Goal: Transaction & Acquisition: Purchase product/service

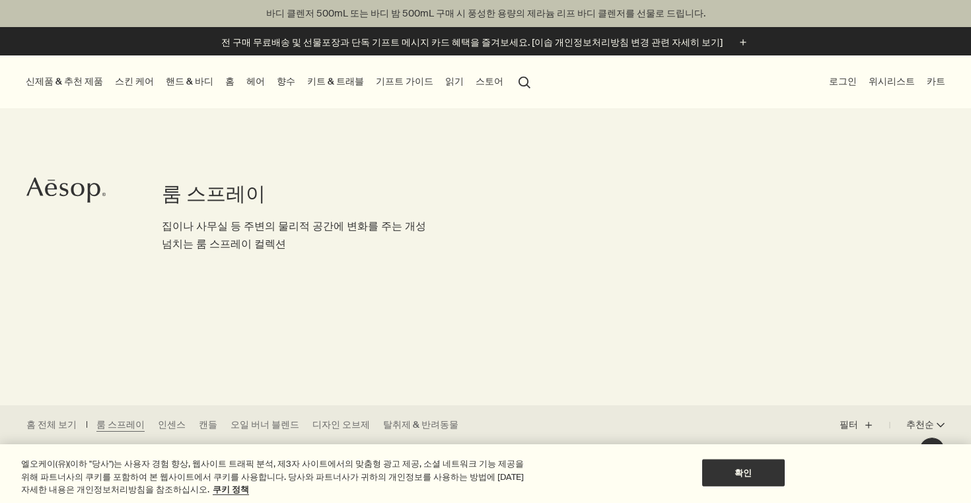
click at [274, 83] on link "향수" at bounding box center [286, 82] width 24 height 18
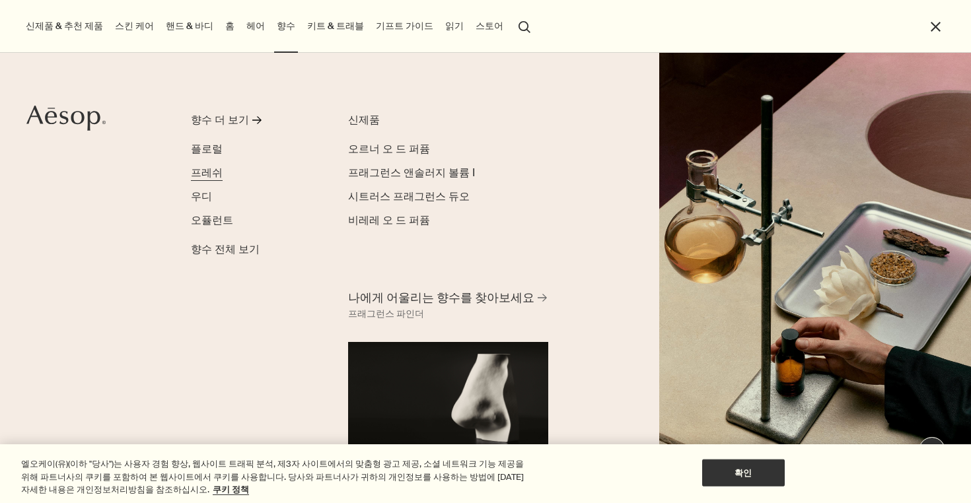
click at [205, 172] on span "프레쉬" at bounding box center [207, 173] width 32 height 14
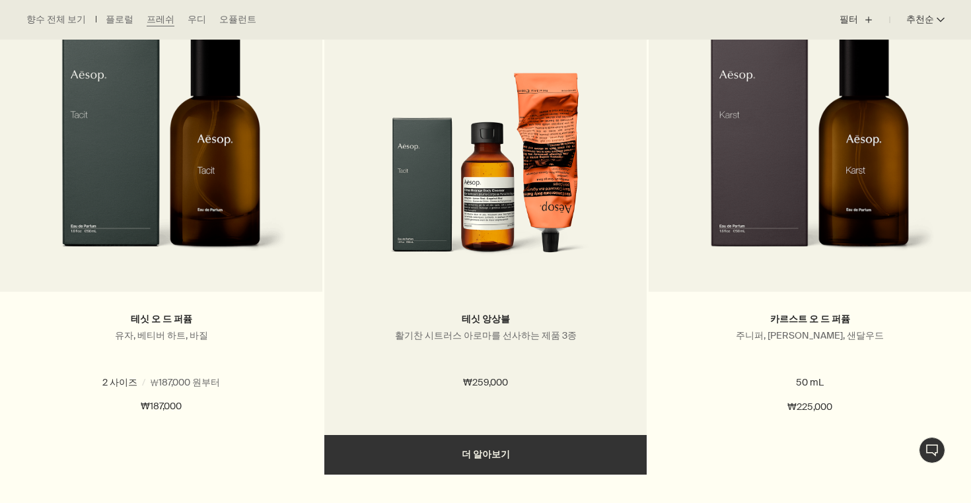
scroll to position [950, 0]
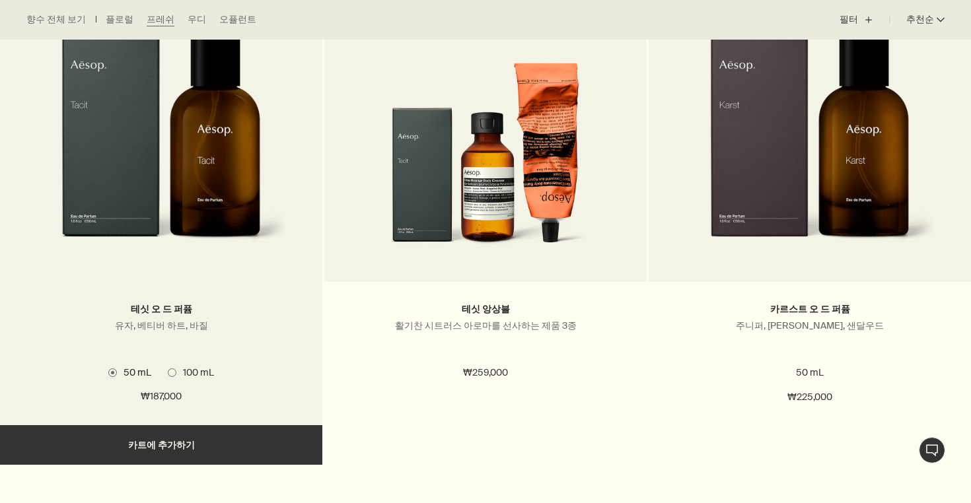
click at [169, 376] on label "100 mL" at bounding box center [191, 373] width 46 height 12
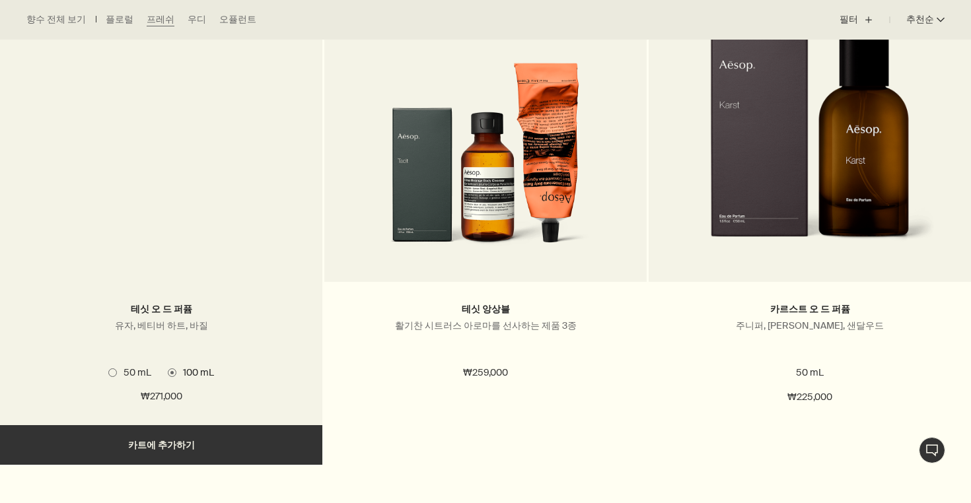
click at [131, 377] on span "50 mL" at bounding box center [134, 373] width 34 height 12
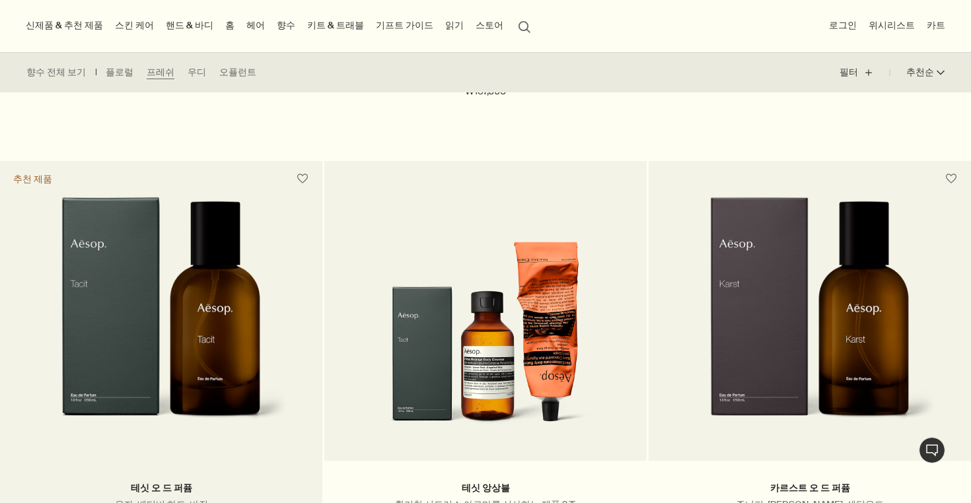
scroll to position [752, 0]
